Goal: Transaction & Acquisition: Download file/media

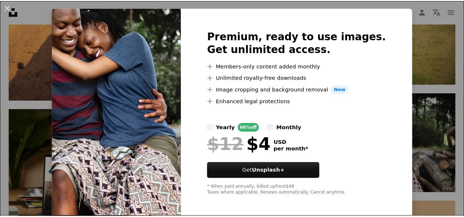
scroll to position [18, 0]
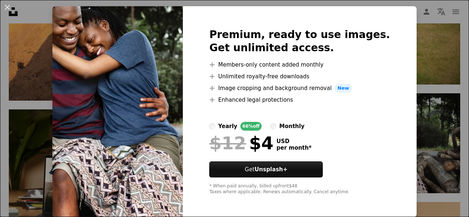
click at [423, 76] on div "An X shape Premium, ready to use images. Get unlimited access. A plus sign Memb…" at bounding box center [234, 108] width 469 height 217
